Goal: Communication & Community: Participate in discussion

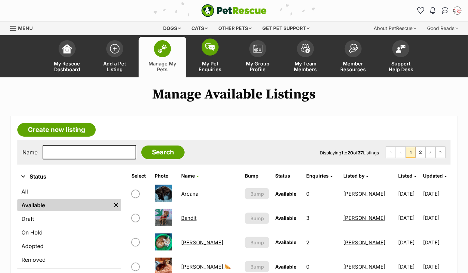
click at [207, 44] on img at bounding box center [210, 46] width 10 height 7
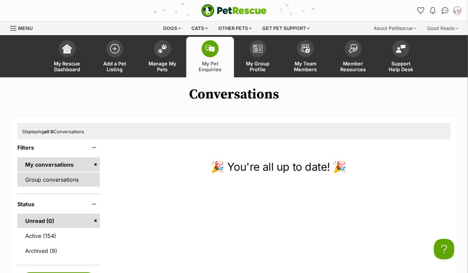
click at [73, 177] on link "Group conversations" at bounding box center [58, 179] width 82 height 14
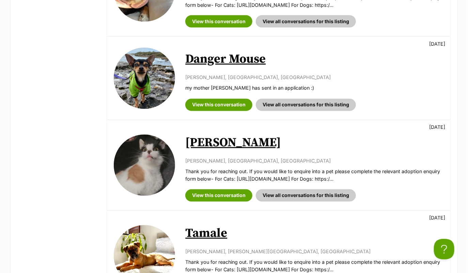
scroll to position [422, 0]
